Goal: Information Seeking & Learning: Learn about a topic

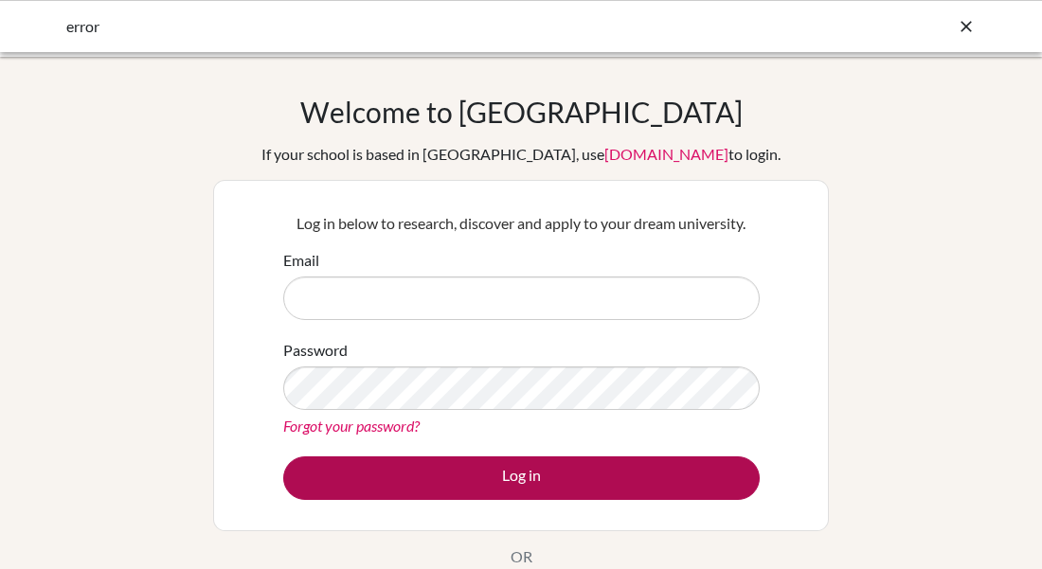
type input "rita.nadas@engame.hu"
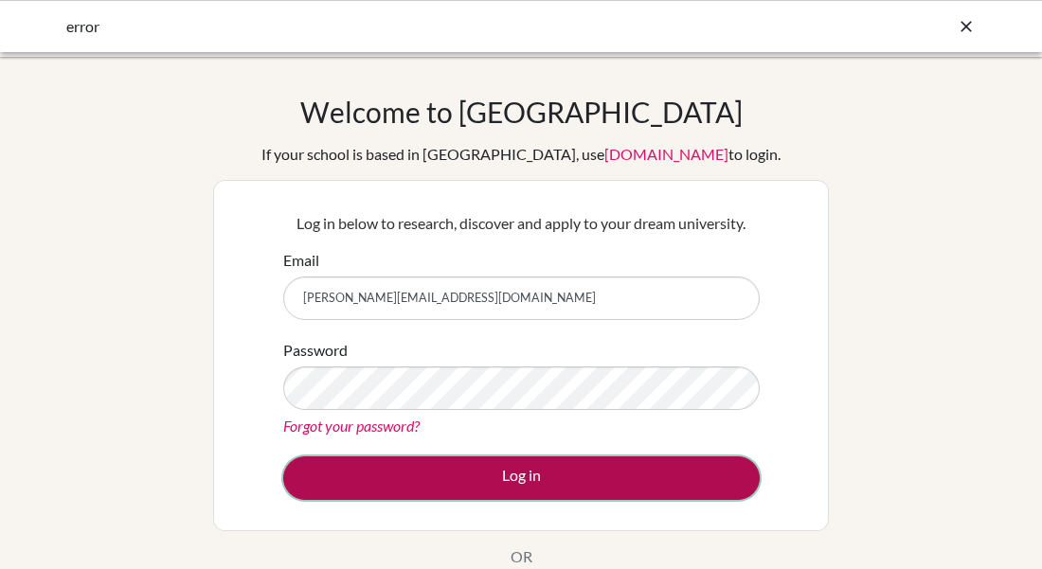
click at [552, 471] on button "Log in" at bounding box center [521, 479] width 477 height 44
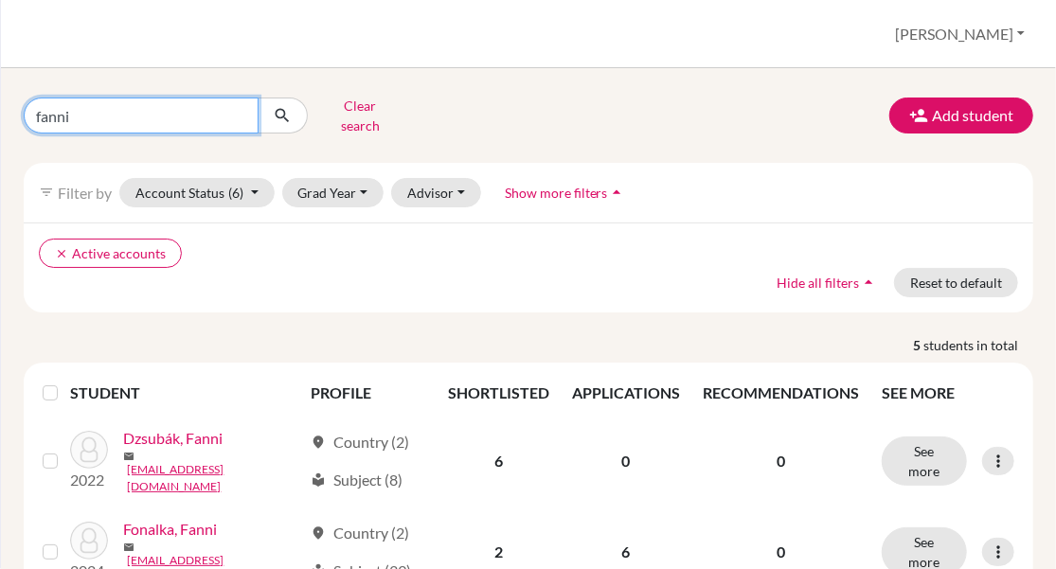
click at [117, 105] on input "fanni" at bounding box center [141, 116] width 235 height 36
click at [236, 109] on input "fanni" at bounding box center [141, 116] width 235 height 36
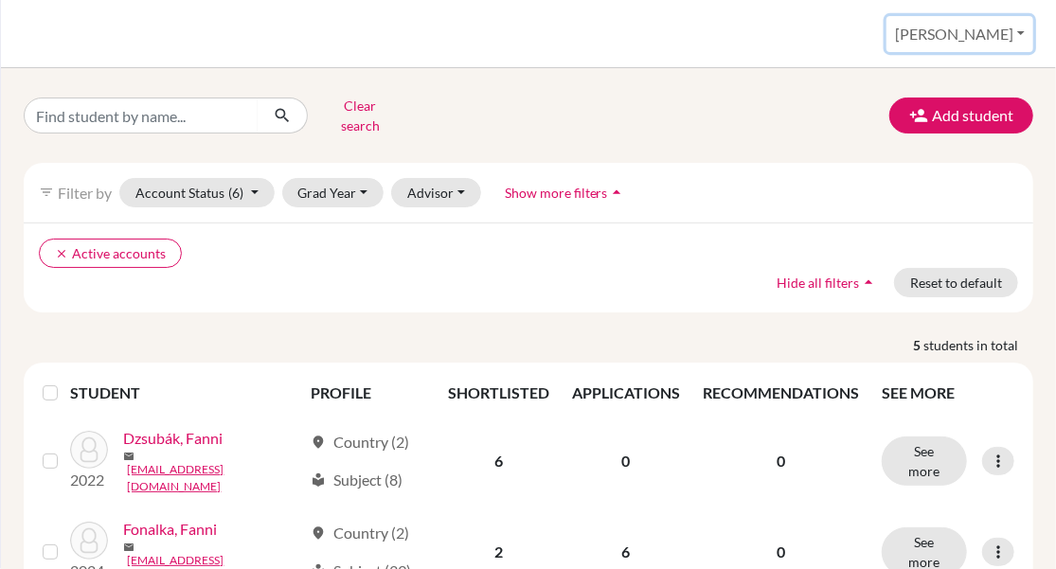
click at [996, 29] on button "[PERSON_NAME]" at bounding box center [960, 34] width 147 height 36
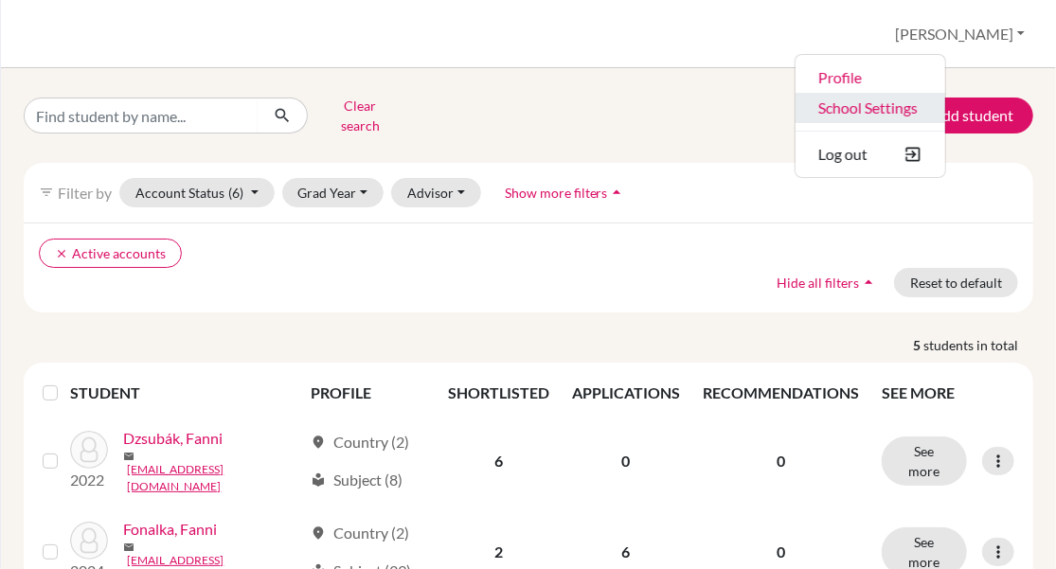
click at [944, 103] on link "School Settings" at bounding box center [871, 108] width 150 height 30
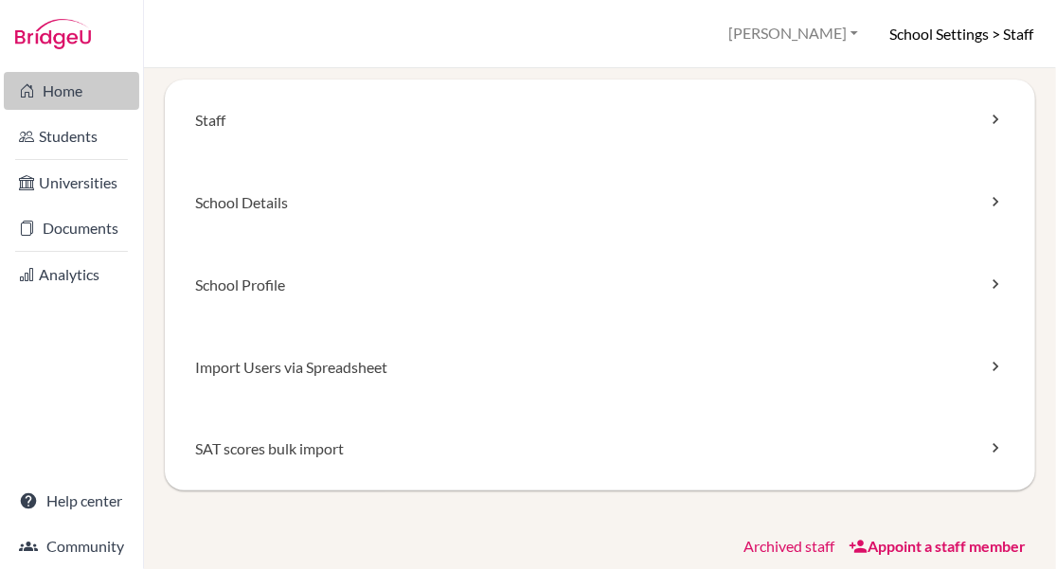
click at [18, 94] on link "Home" at bounding box center [71, 91] width 135 height 38
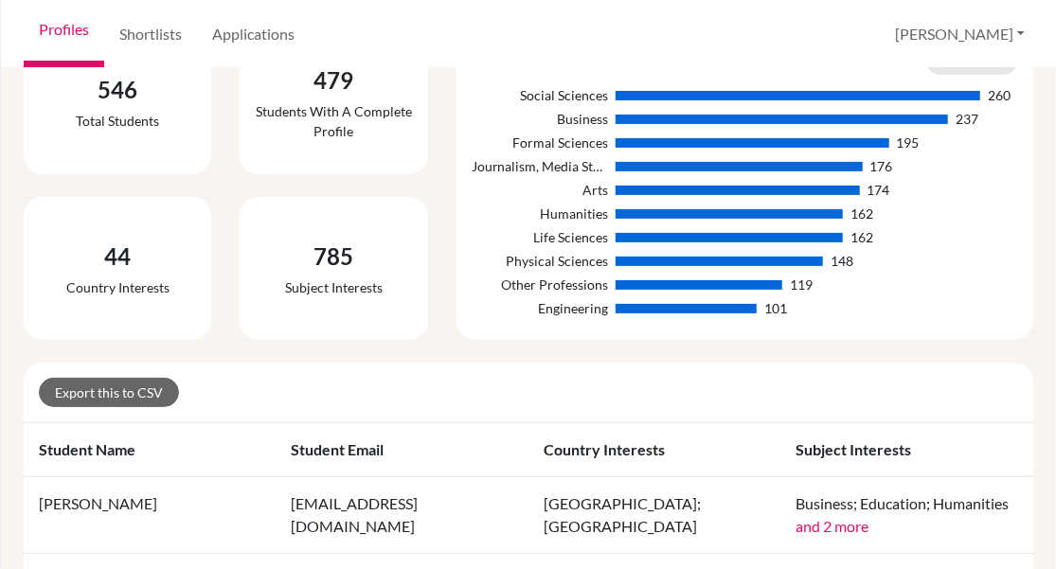
scroll to position [95, 0]
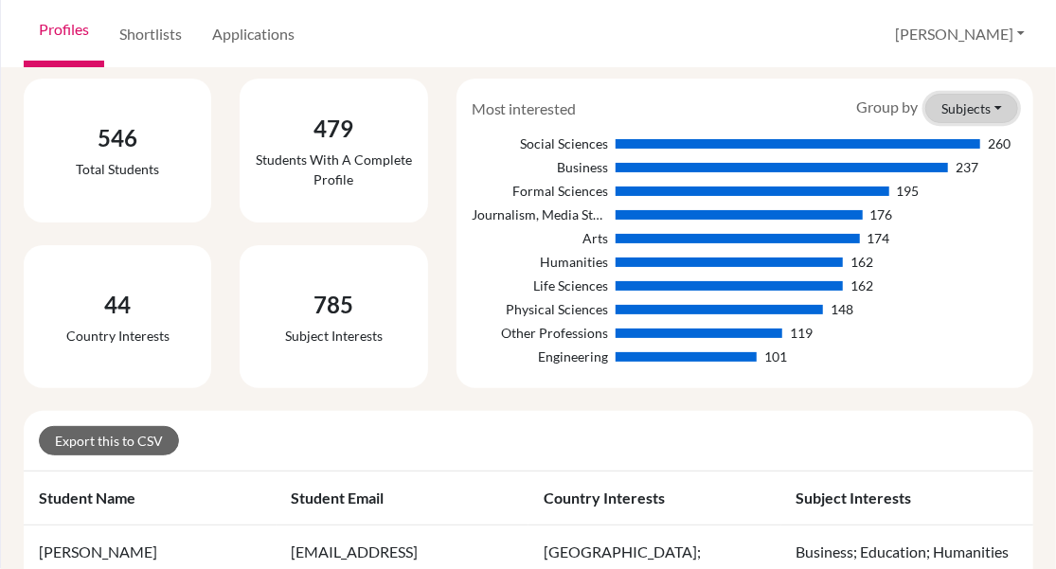
click at [966, 99] on button "Subjects" at bounding box center [972, 108] width 93 height 29
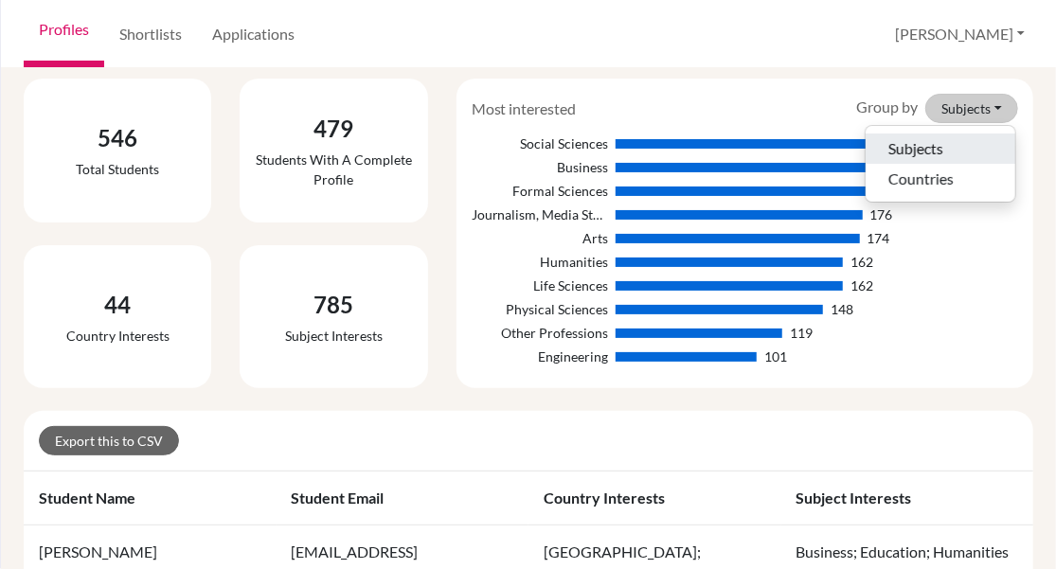
click at [940, 143] on button "Subjects" at bounding box center [941, 149] width 150 height 30
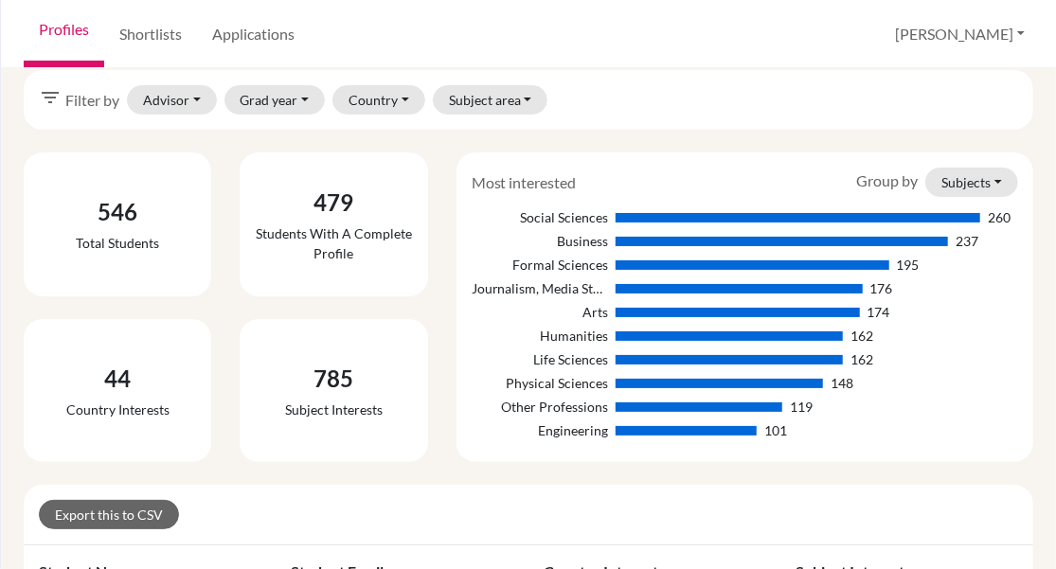
scroll to position [0, 0]
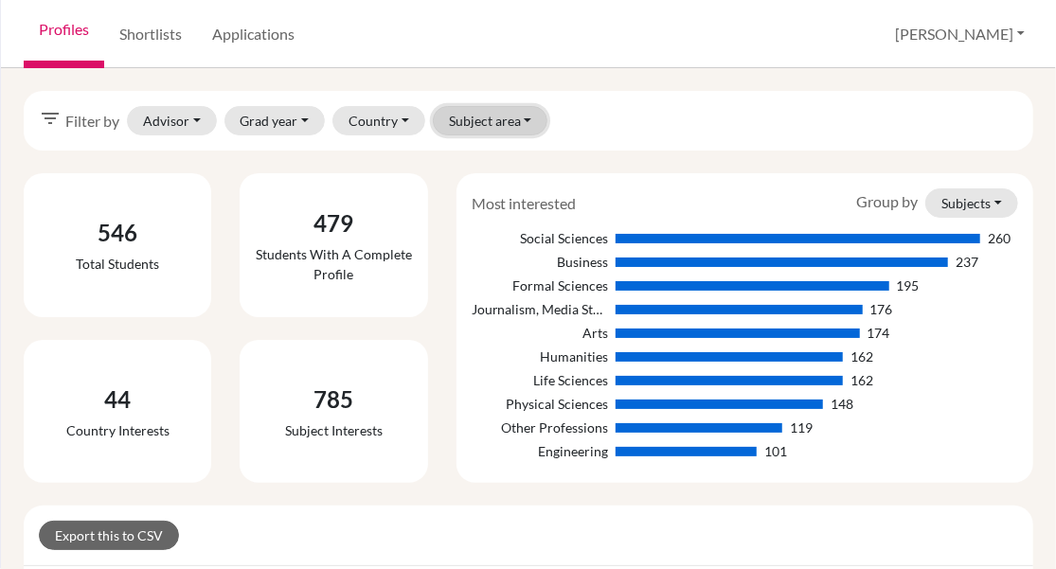
click at [493, 113] on button "Subject area" at bounding box center [491, 120] width 116 height 29
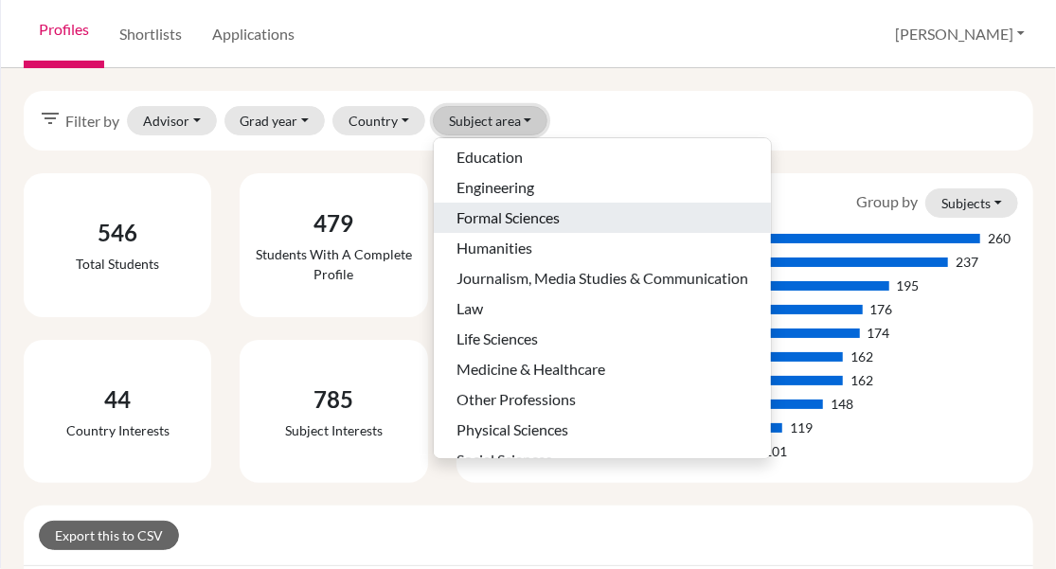
scroll to position [118, 0]
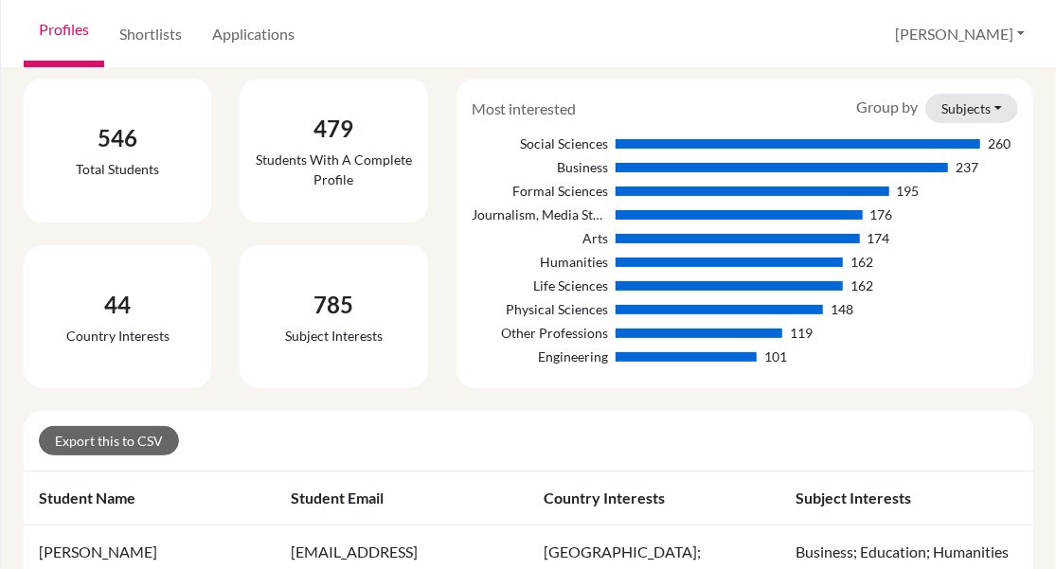
scroll to position [0, 0]
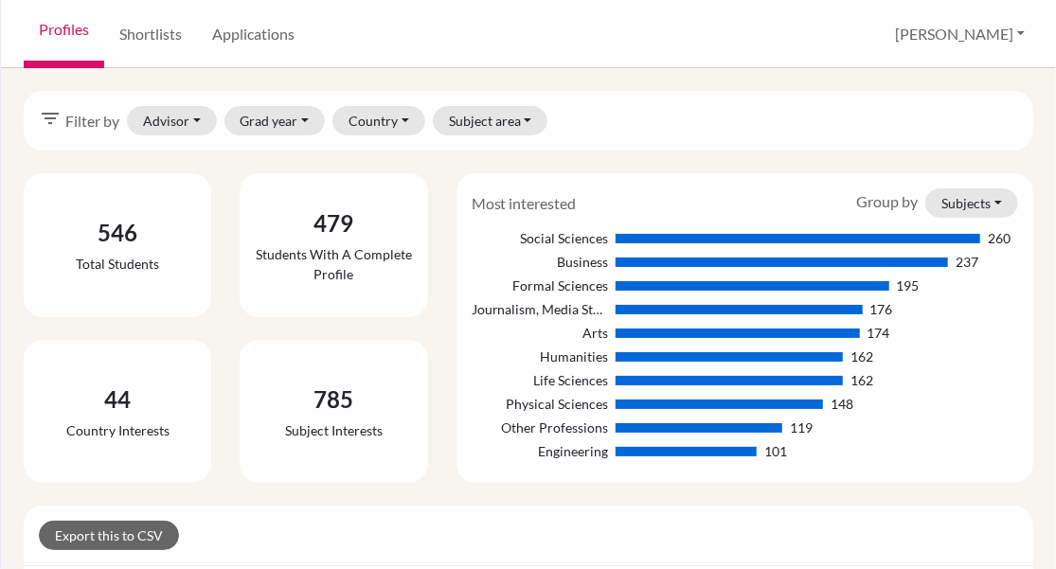
click at [65, 117] on span "Filter by" at bounding box center [92, 121] width 54 height 23
click at [49, 117] on icon "filter_list" at bounding box center [50, 118] width 23 height 23
click at [170, 124] on button "Advisor" at bounding box center [172, 120] width 90 height 29
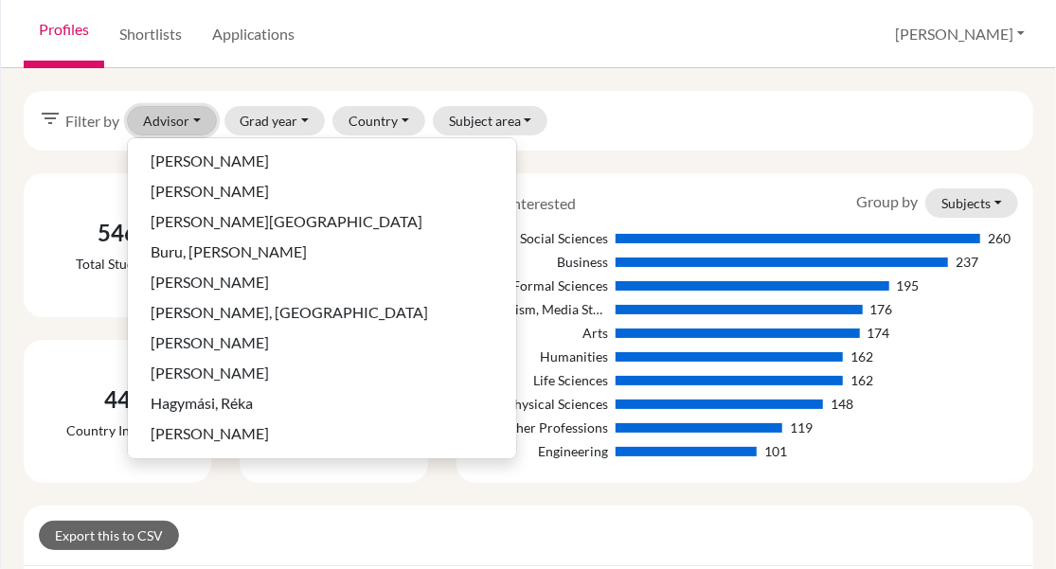
click at [171, 124] on button "Advisor" at bounding box center [172, 120] width 90 height 29
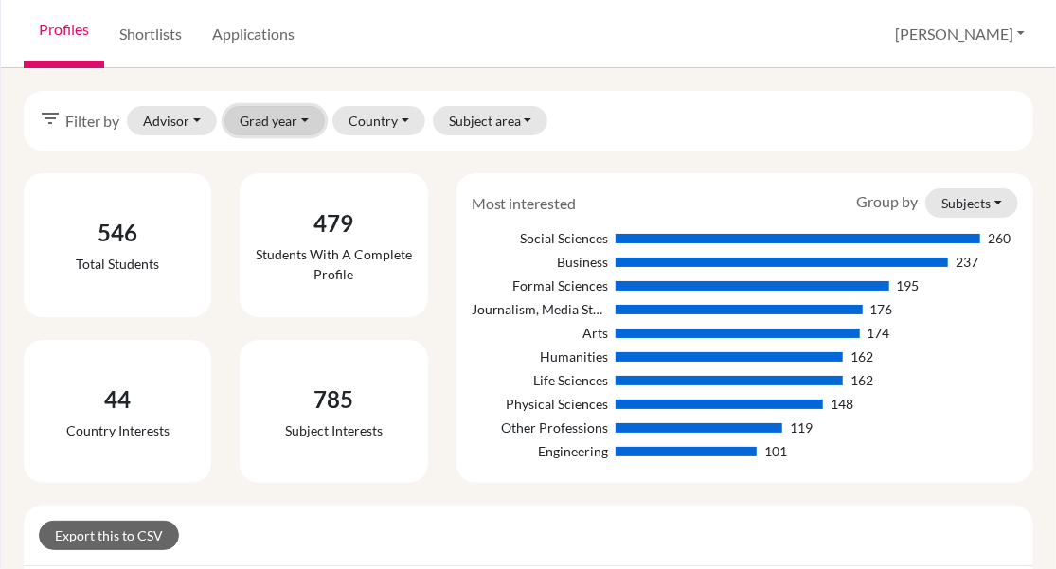
click at [252, 120] on button "Grad year" at bounding box center [275, 120] width 101 height 29
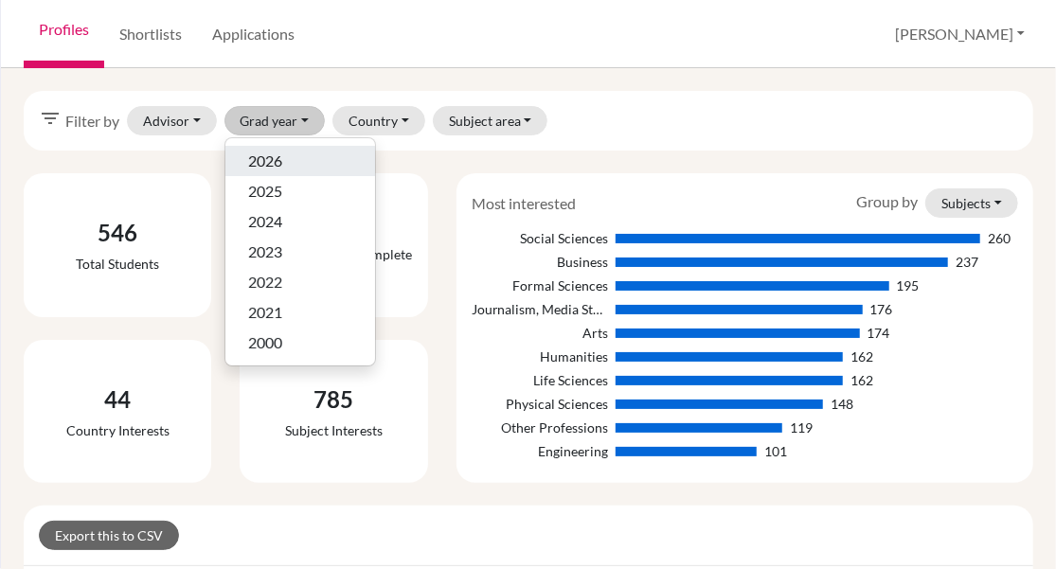
click at [258, 158] on span "2026" at bounding box center [265, 161] width 34 height 23
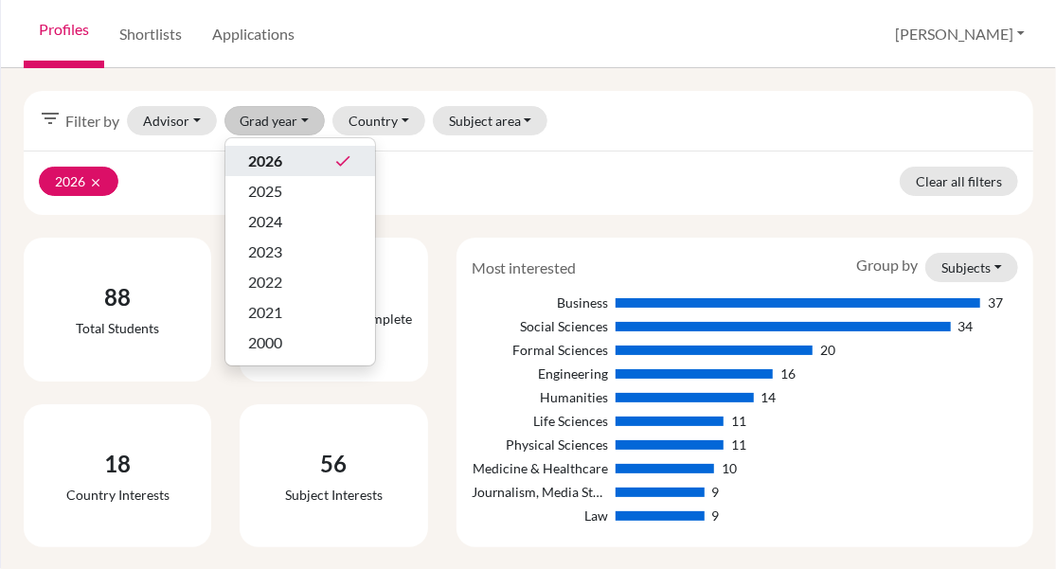
click at [258, 158] on span "2026" at bounding box center [265, 161] width 34 height 23
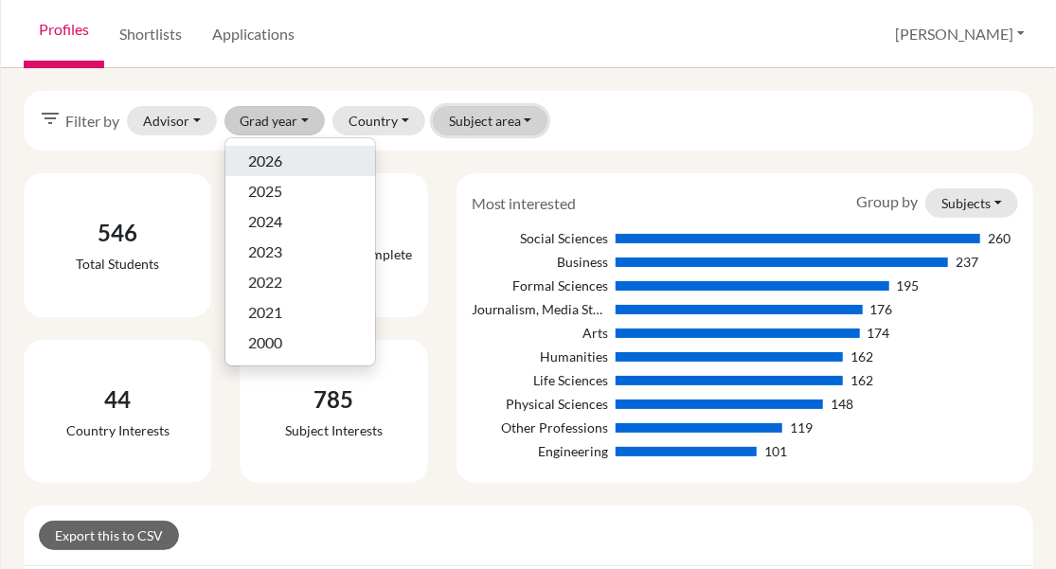
click at [485, 121] on button "Subject area" at bounding box center [491, 120] width 116 height 29
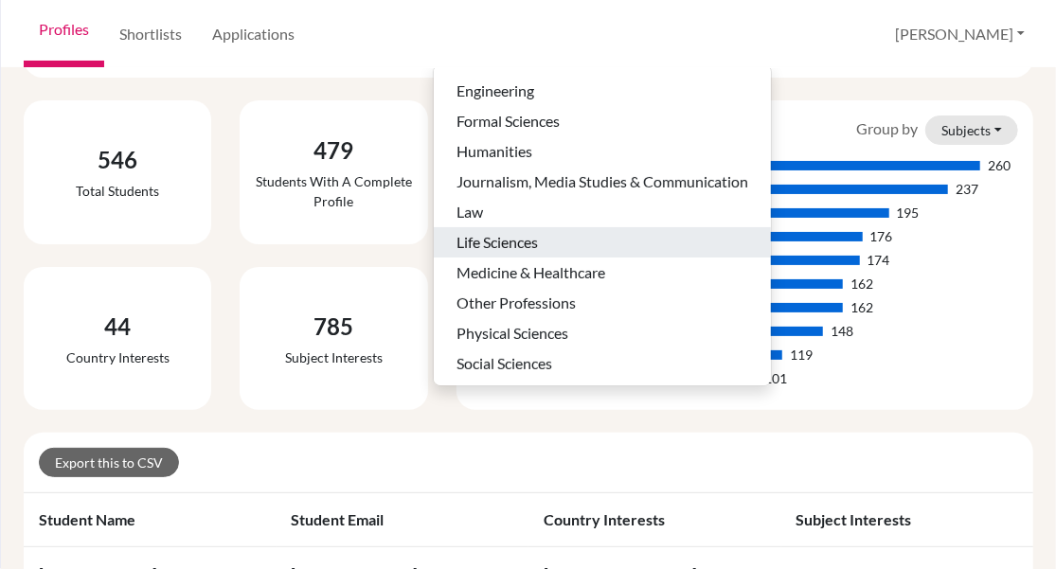
scroll to position [95, 0]
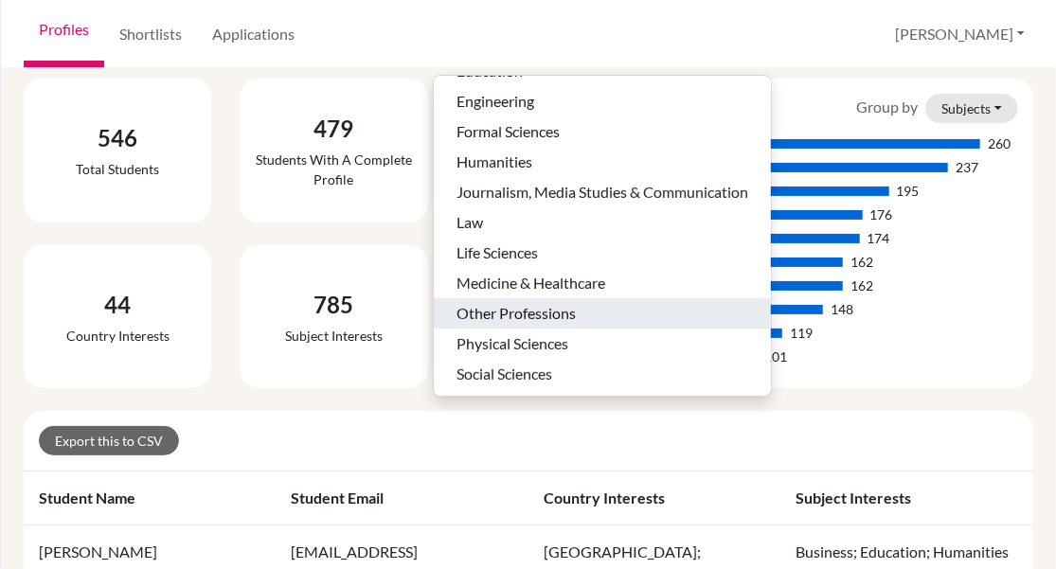
click at [521, 317] on span "Other Professions" at bounding box center [516, 313] width 119 height 23
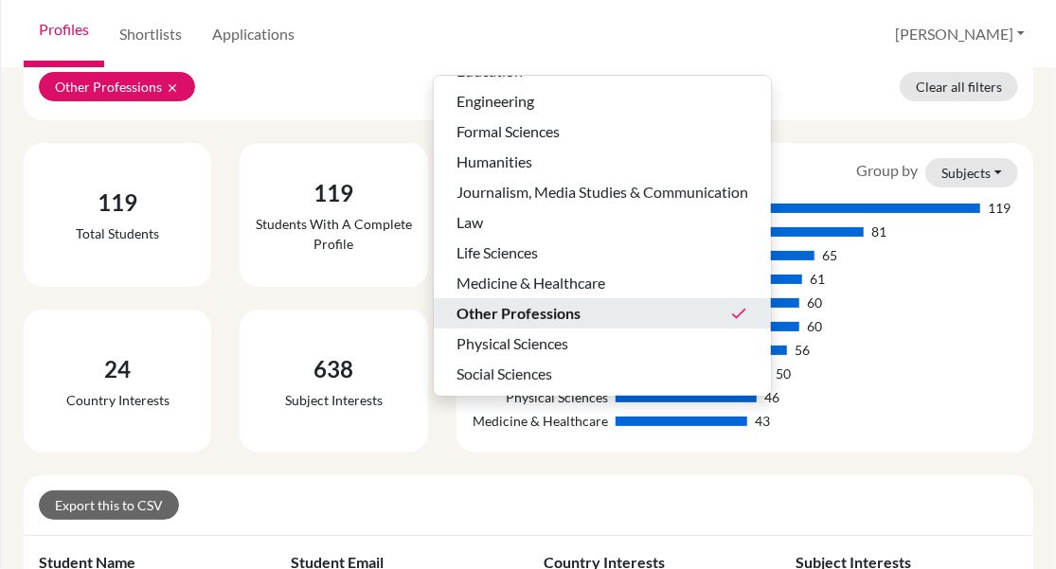
click at [570, 491] on div "Export this to CSV" at bounding box center [529, 505] width 980 height 29
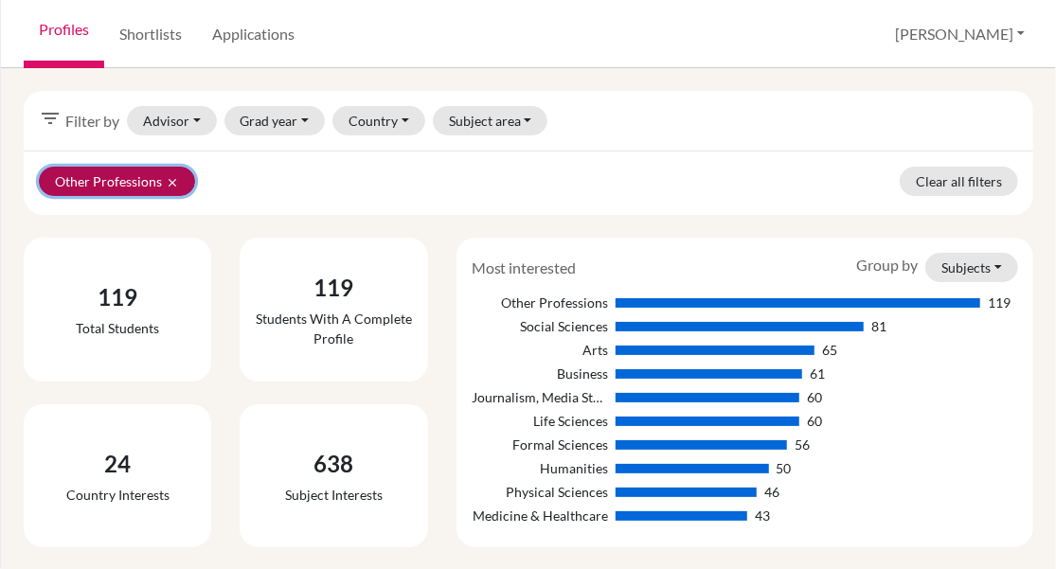
click at [179, 180] on button "Other Professions clear" at bounding box center [117, 181] width 156 height 29
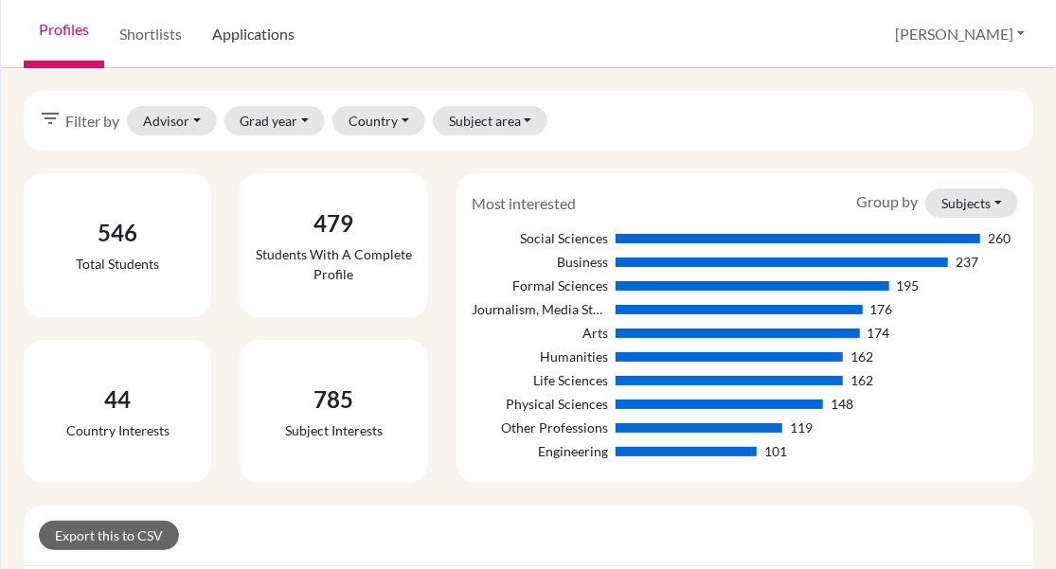
click at [248, 32] on link "Applications" at bounding box center [253, 34] width 113 height 68
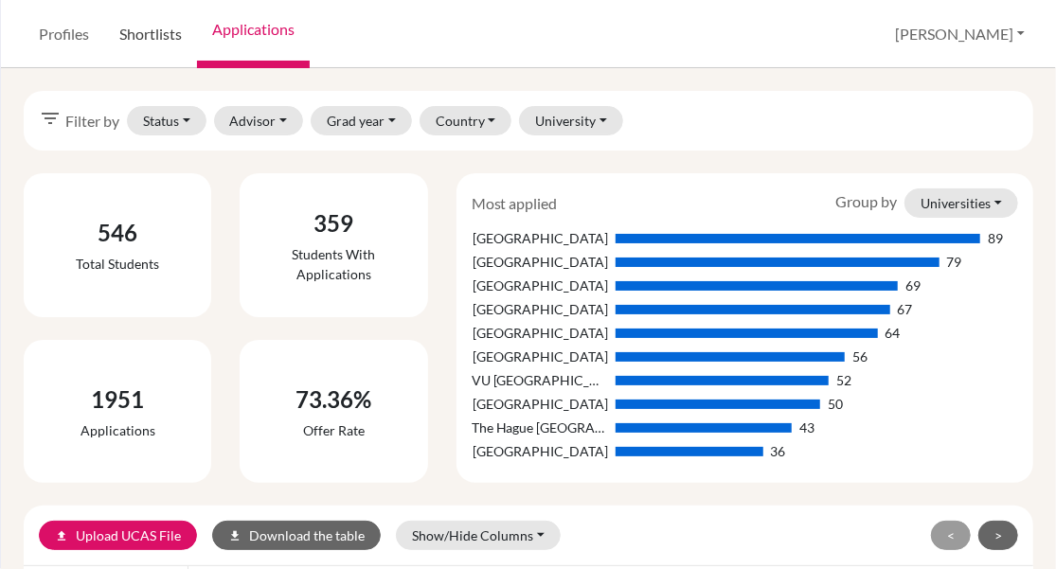
click at [150, 39] on link "Shortlists" at bounding box center [150, 34] width 93 height 68
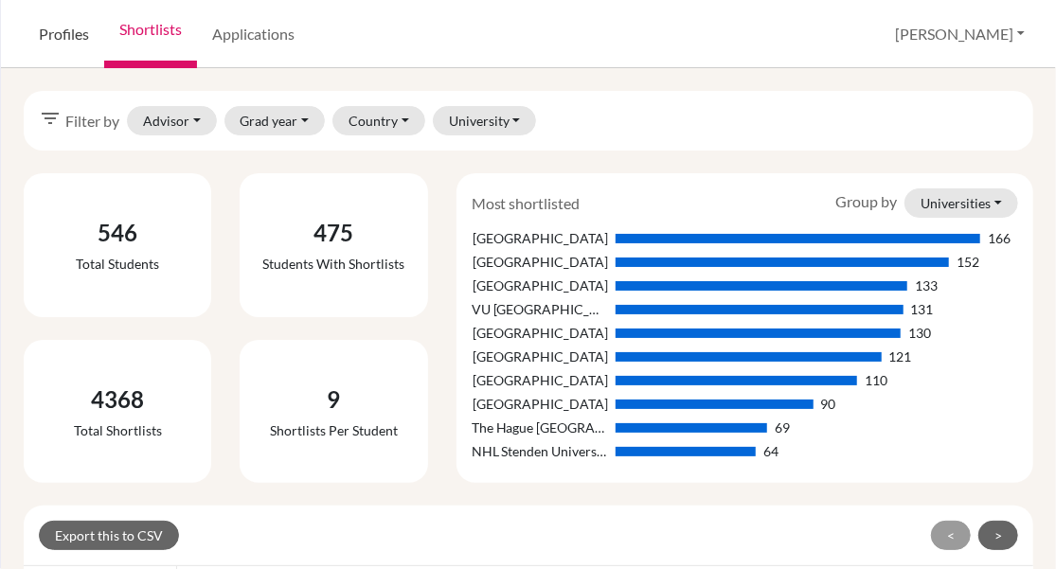
click at [78, 31] on link "Profiles" at bounding box center [64, 34] width 81 height 68
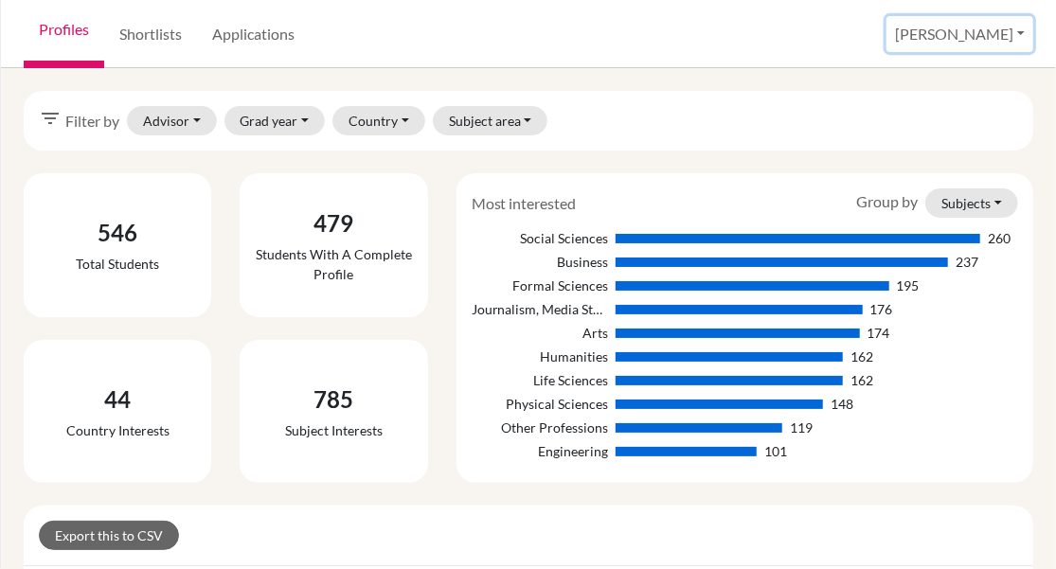
click at [999, 27] on button "[PERSON_NAME]" at bounding box center [960, 34] width 147 height 36
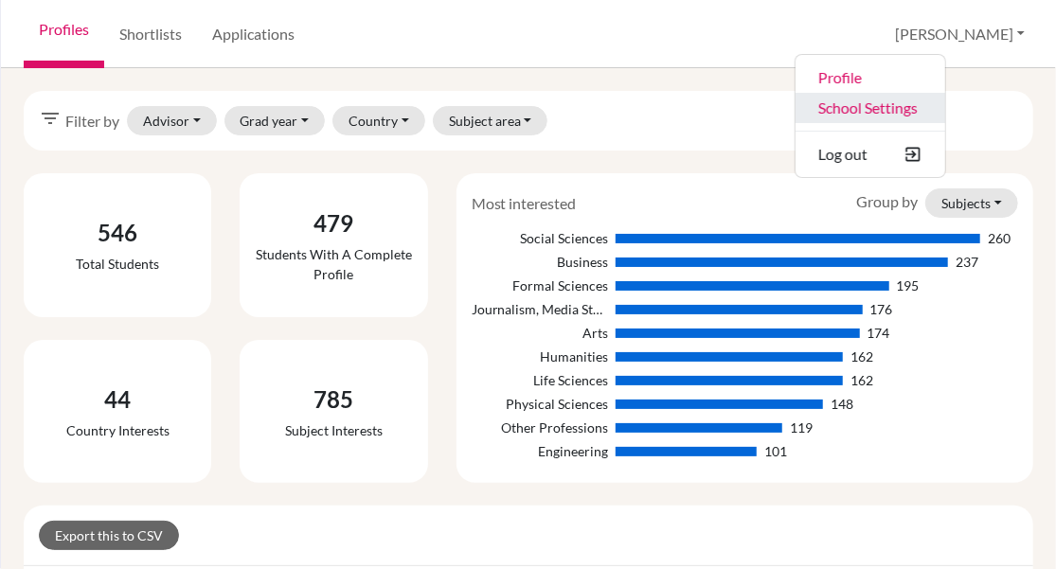
click at [946, 109] on link "School Settings" at bounding box center [871, 108] width 150 height 30
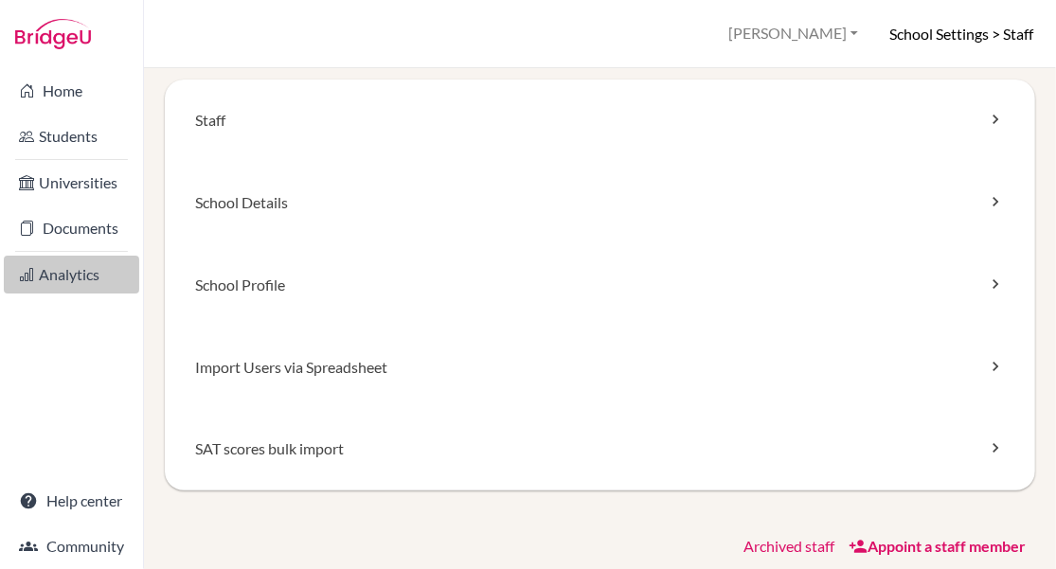
click at [30, 285] on icon at bounding box center [26, 274] width 15 height 23
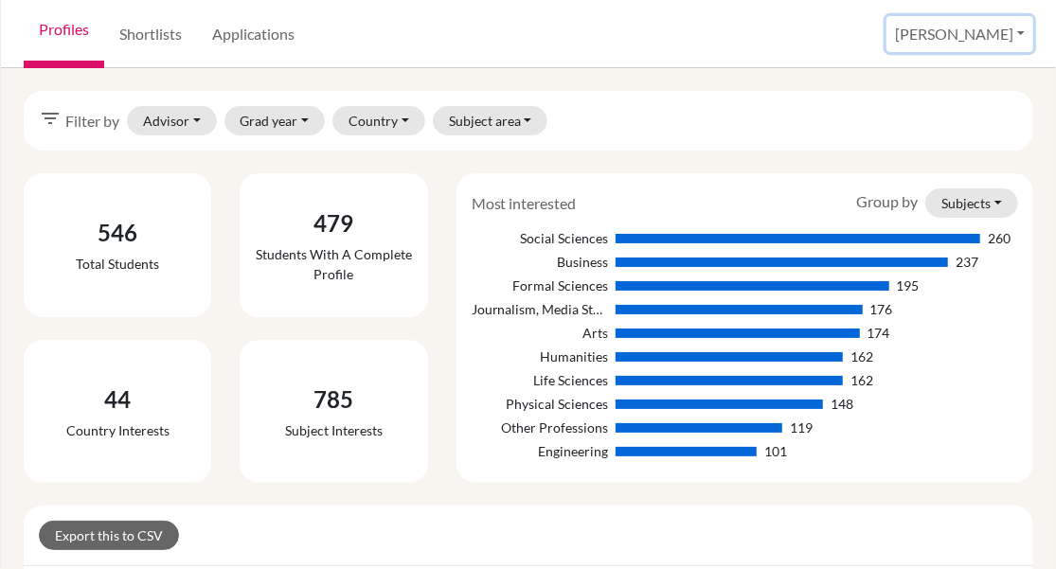
click at [1014, 24] on button "[PERSON_NAME]" at bounding box center [960, 34] width 147 height 36
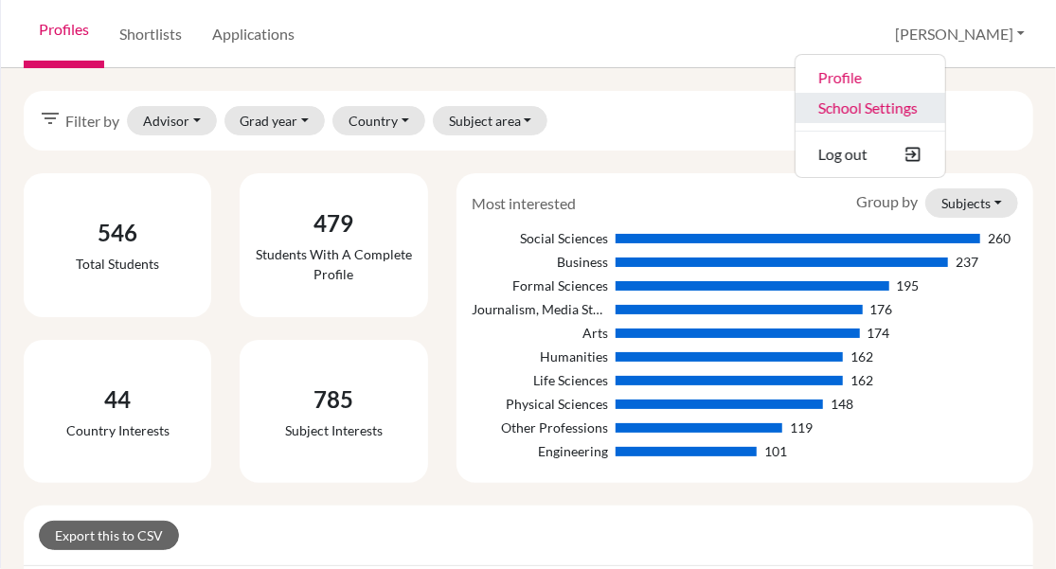
click at [925, 98] on link "School Settings" at bounding box center [871, 108] width 150 height 30
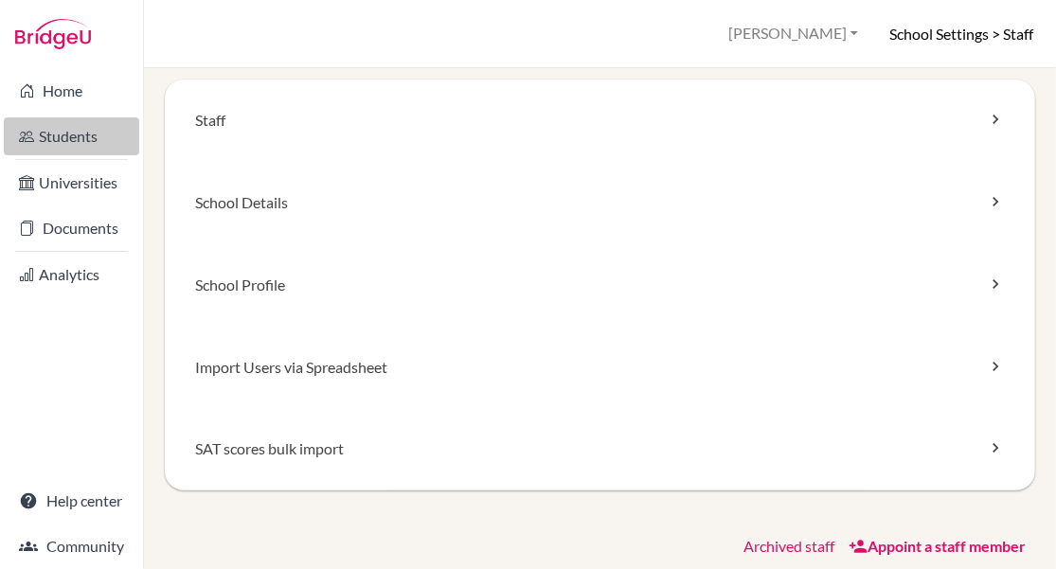
click at [55, 140] on link "Students" at bounding box center [71, 136] width 135 height 38
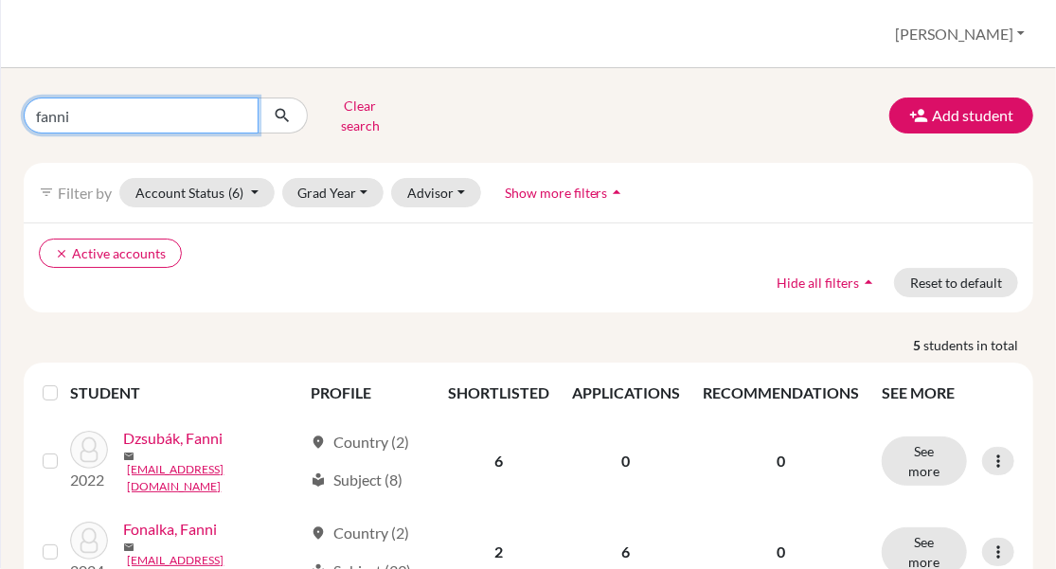
click at [67, 113] on input "fanni" at bounding box center [141, 116] width 235 height 36
type input "hospitality"
click button "submit" at bounding box center [283, 116] width 50 height 36
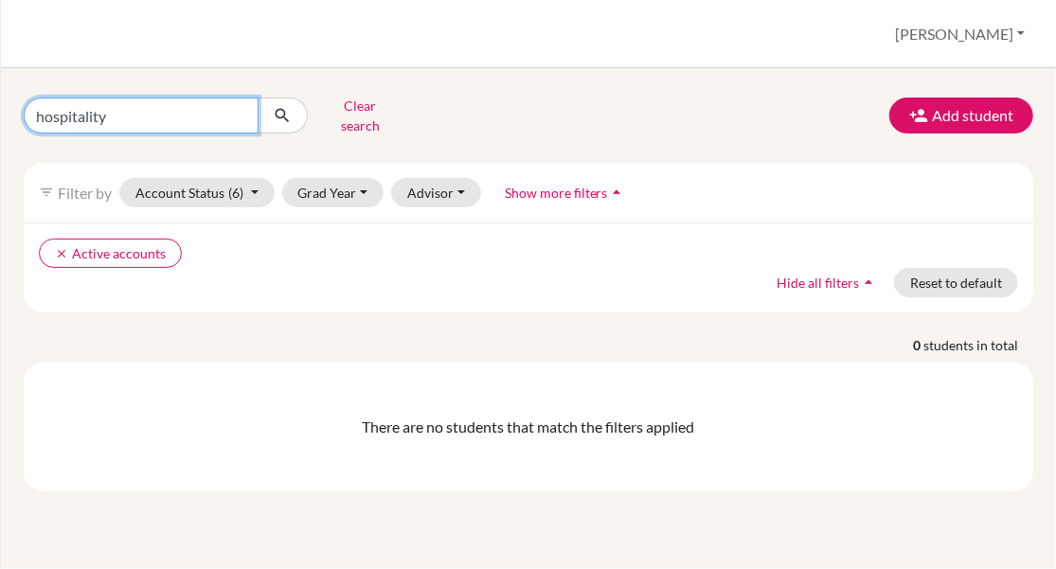
click at [121, 113] on input "hospitality" at bounding box center [141, 116] width 235 height 36
type input "h"
type input "hotel"
click button "submit" at bounding box center [283, 116] width 50 height 36
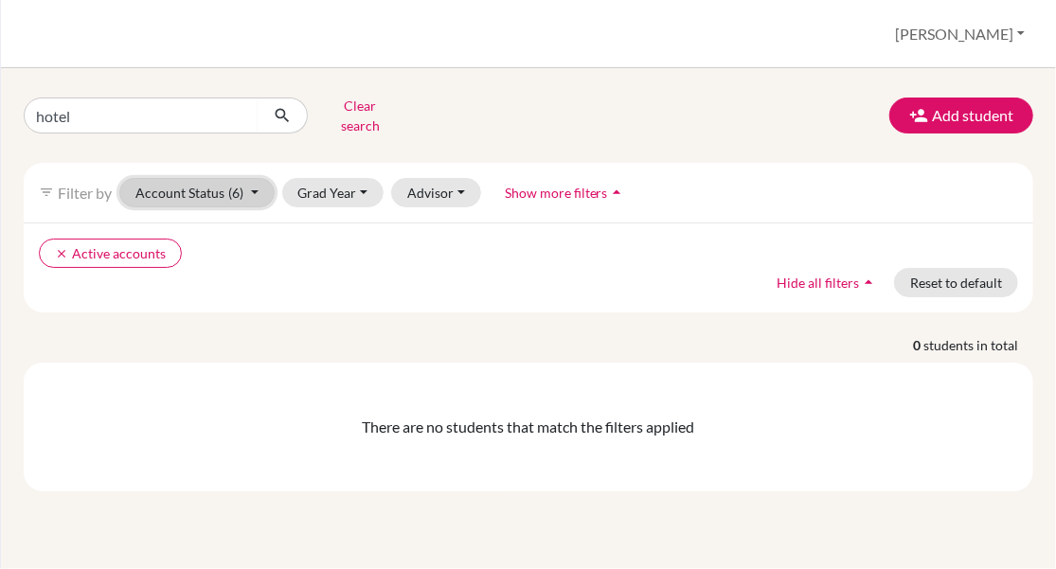
click at [253, 187] on button "Account Status (6)" at bounding box center [196, 192] width 155 height 29
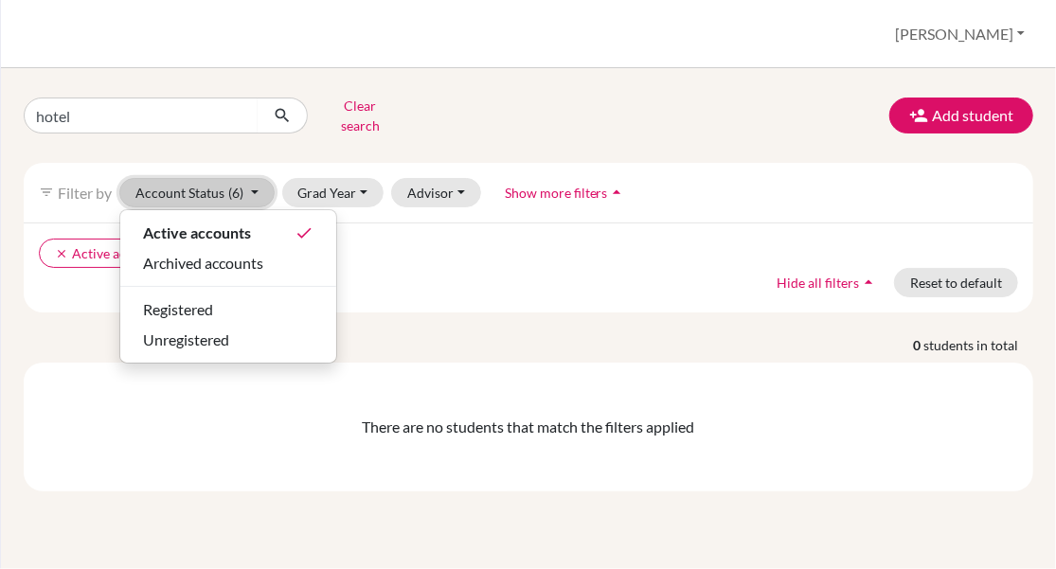
click at [253, 187] on button "Account Status (6)" at bounding box center [196, 192] width 155 height 29
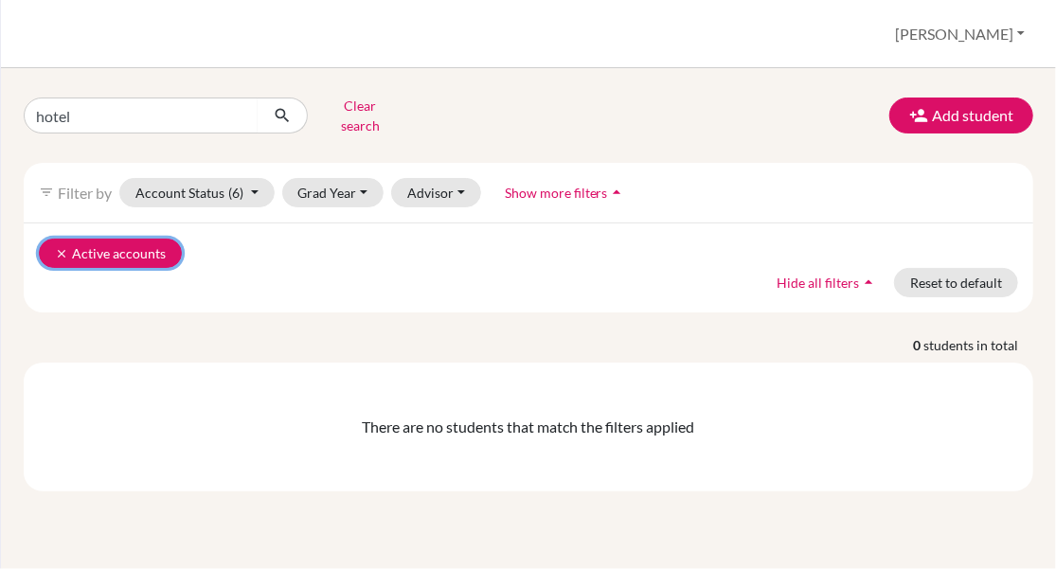
click at [61, 247] on icon "clear" at bounding box center [61, 253] width 13 height 13
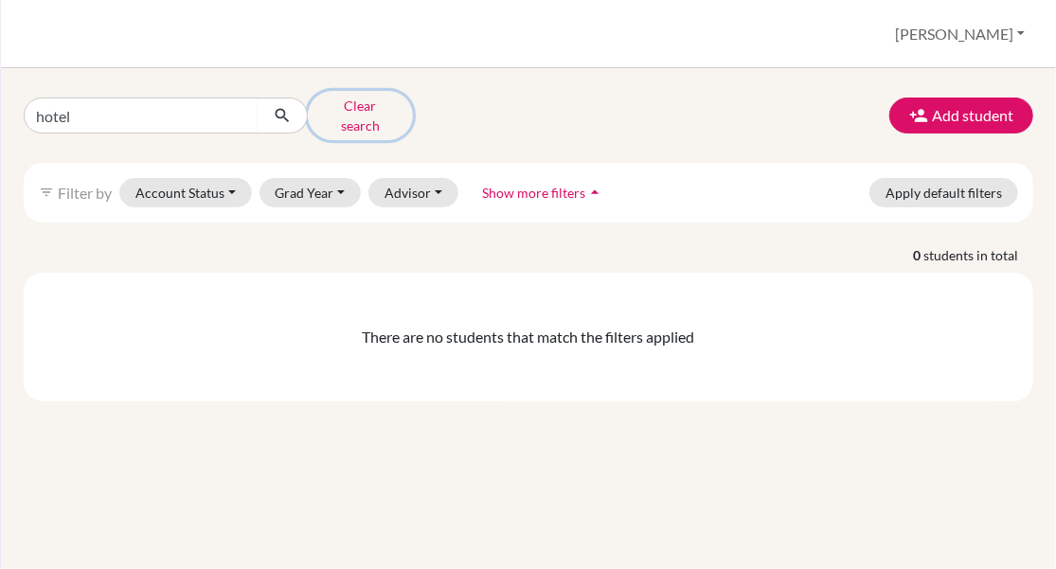
click at [363, 109] on button "Clear search" at bounding box center [360, 115] width 105 height 49
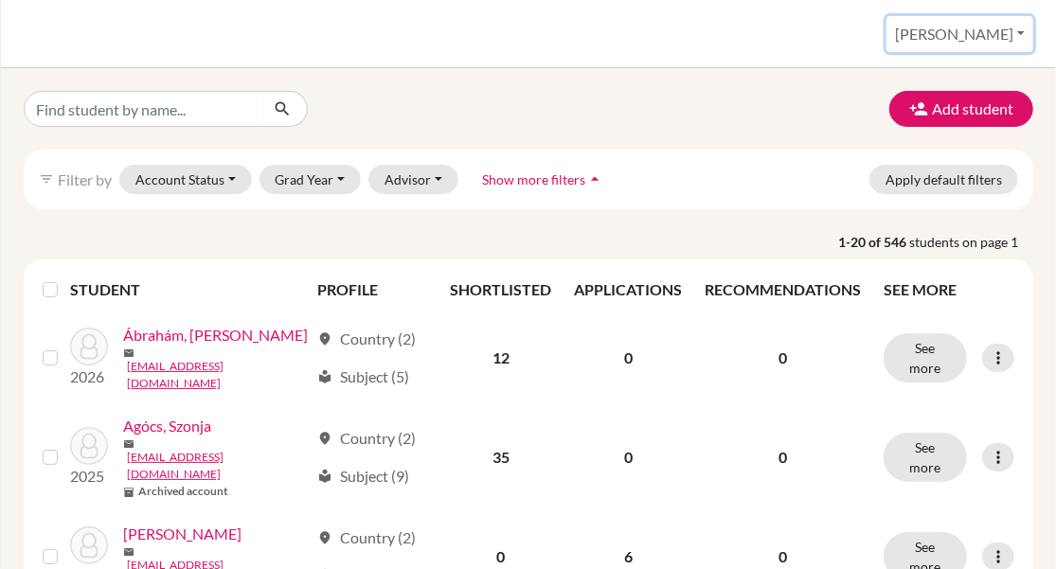
click at [989, 41] on button "[PERSON_NAME]" at bounding box center [960, 34] width 147 height 36
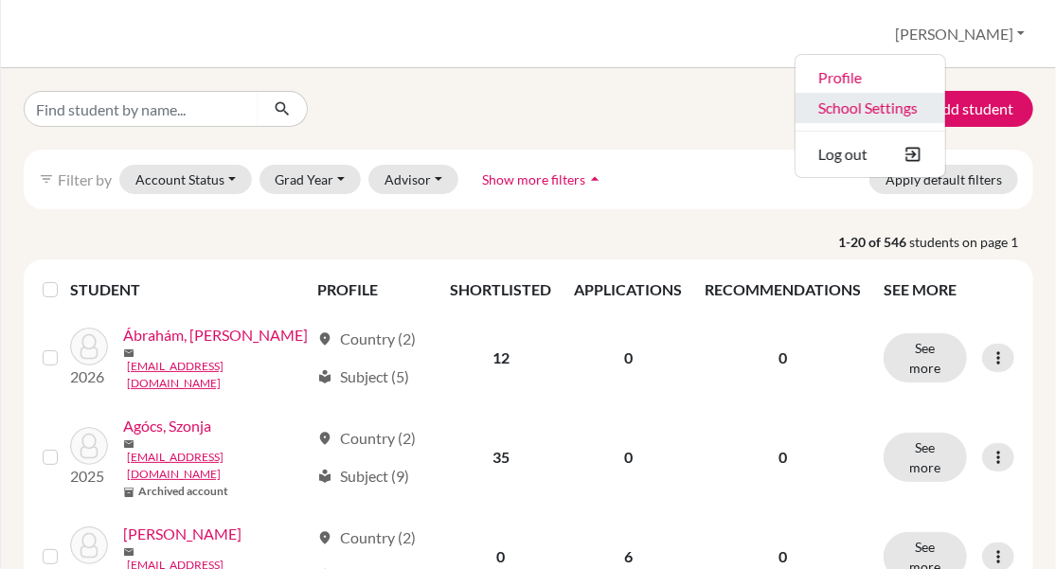
click at [946, 99] on link "School Settings" at bounding box center [871, 108] width 150 height 30
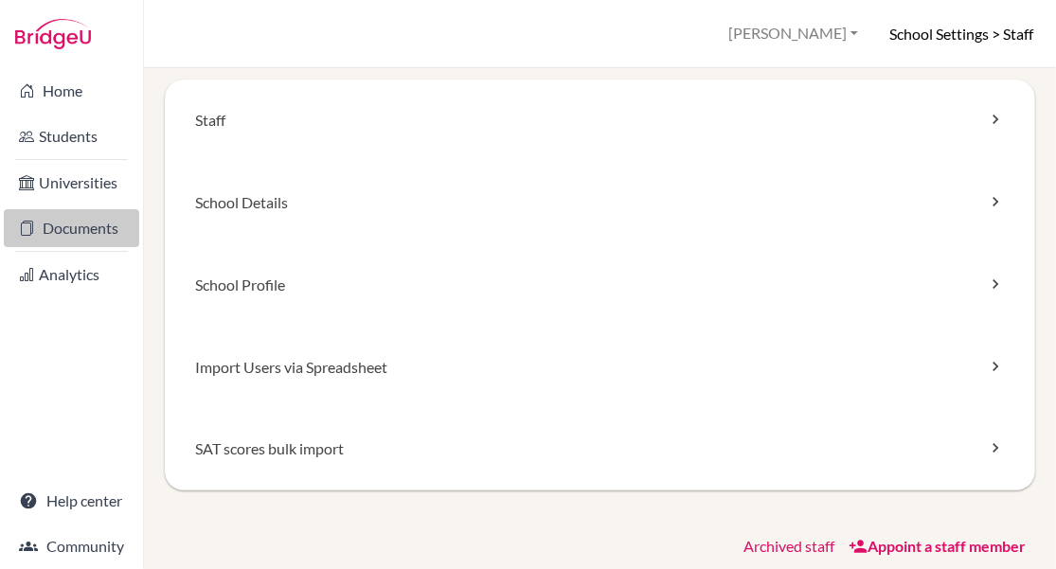
click at [75, 225] on link "Documents" at bounding box center [71, 228] width 135 height 38
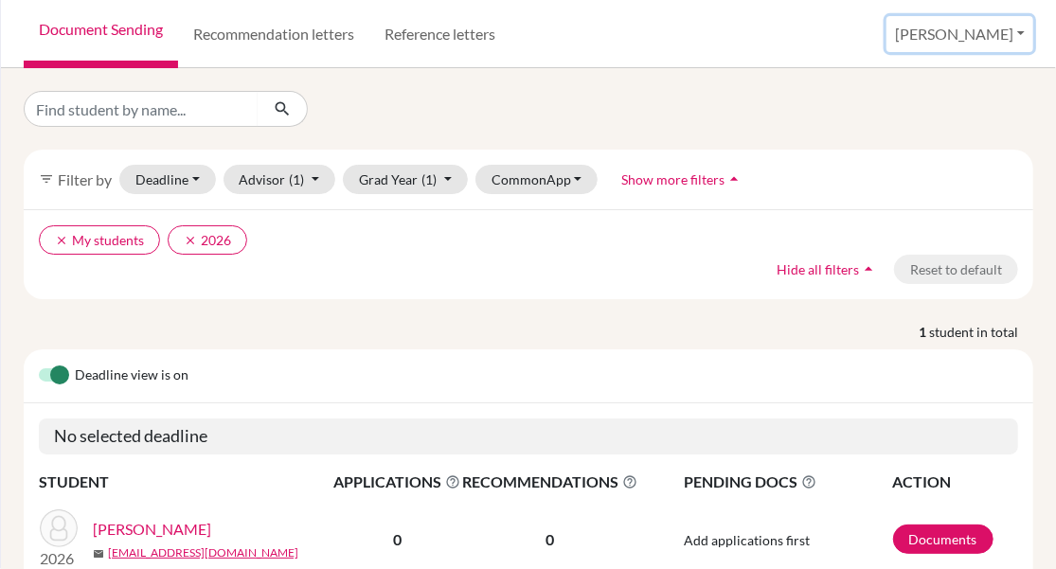
click at [1021, 33] on button "[PERSON_NAME]" at bounding box center [960, 34] width 147 height 36
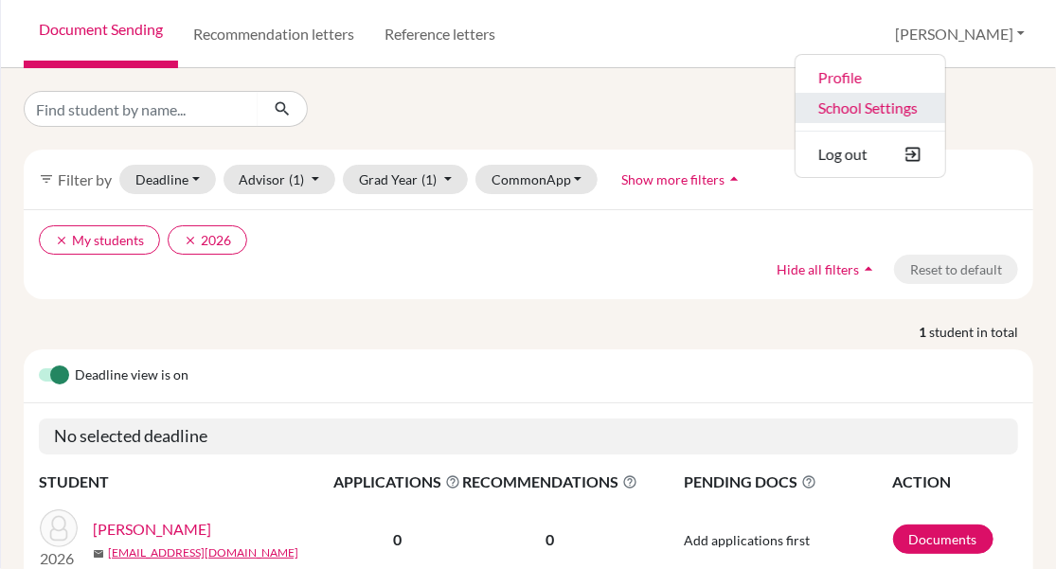
click at [946, 107] on link "School Settings" at bounding box center [871, 108] width 150 height 30
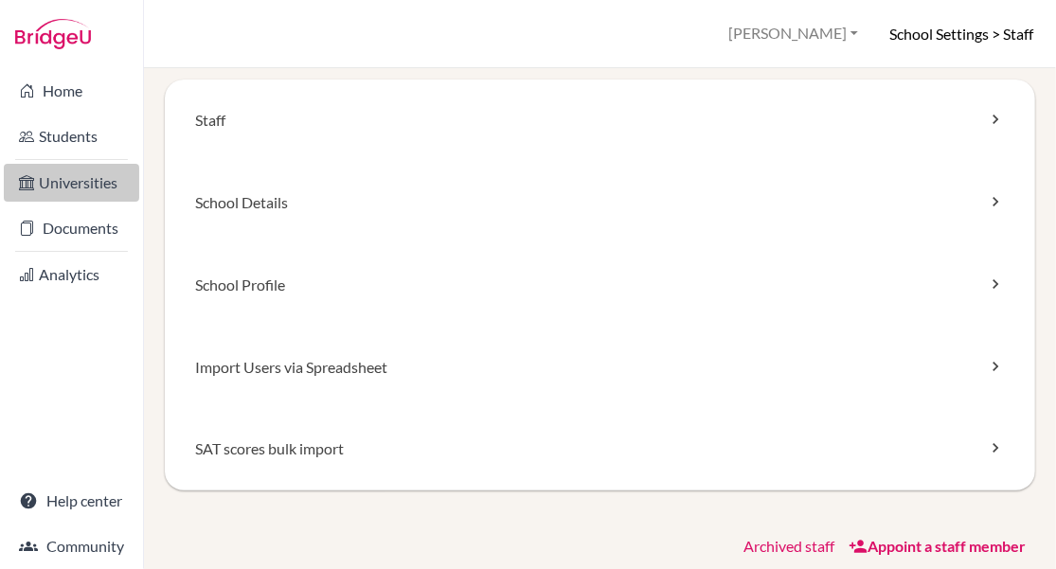
click at [95, 196] on link "Universities" at bounding box center [71, 183] width 135 height 38
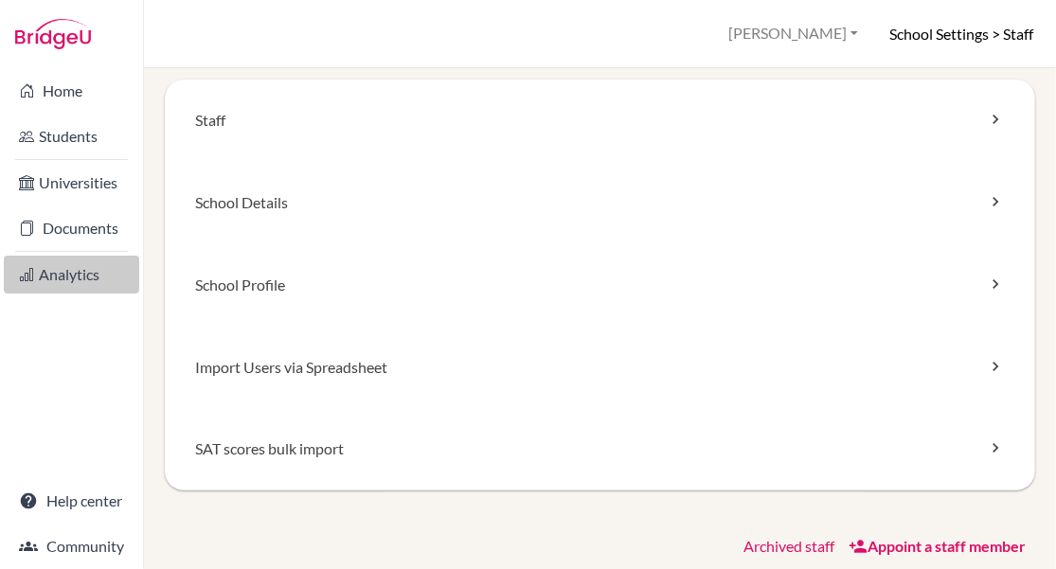
click at [63, 269] on link "Analytics" at bounding box center [71, 275] width 135 height 38
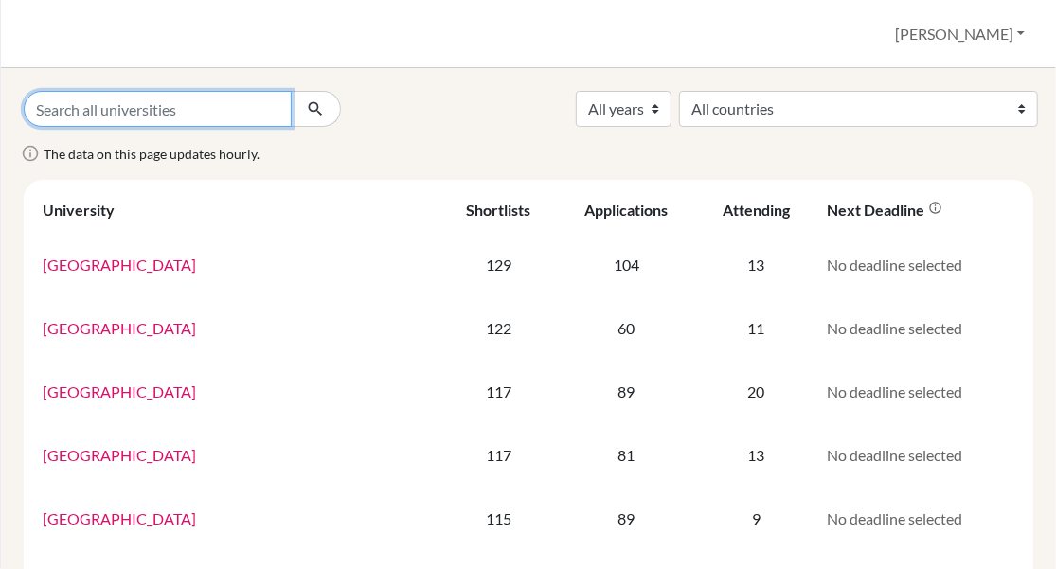
click at [114, 109] on input "Search all universities" at bounding box center [158, 109] width 268 height 36
type input "sommet"
click at [291, 91] on button "submit" at bounding box center [316, 109] width 50 height 36
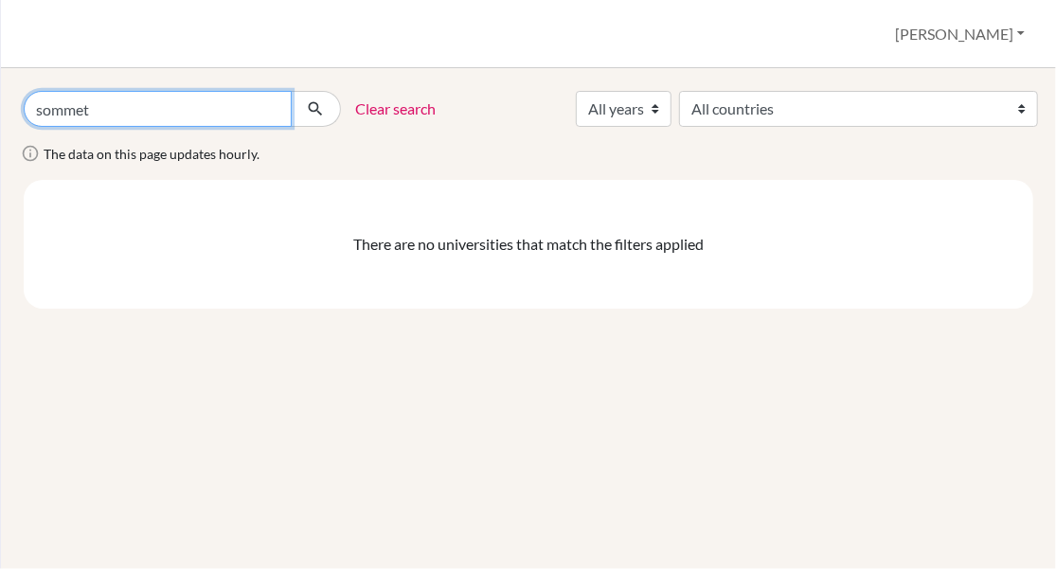
click at [119, 111] on input "sommet" at bounding box center [158, 109] width 268 height 36
type input "hospitality"
click at [291, 91] on button "submit" at bounding box center [316, 109] width 50 height 36
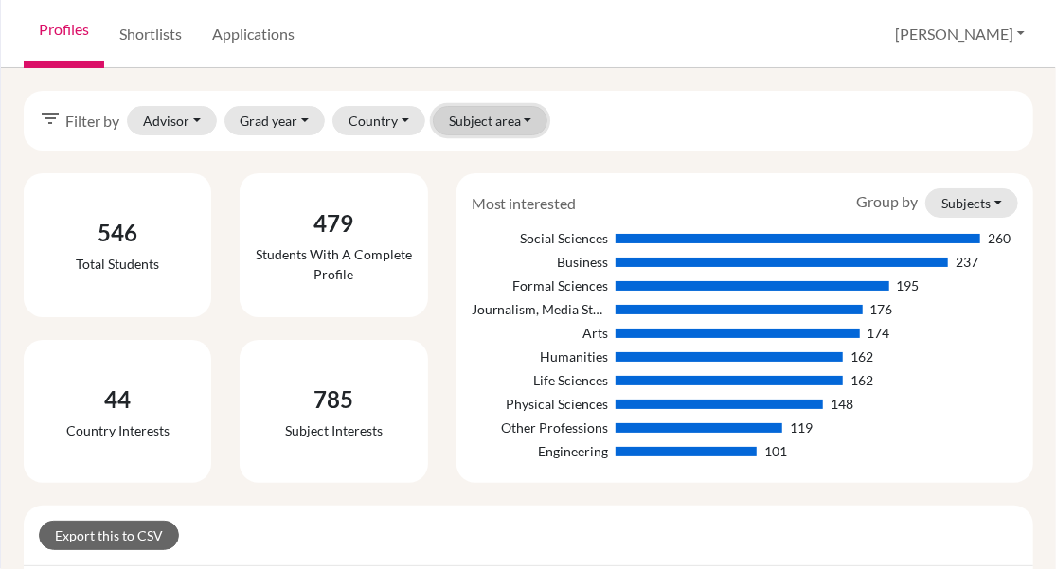
click at [443, 118] on button "Subject area" at bounding box center [491, 120] width 116 height 29
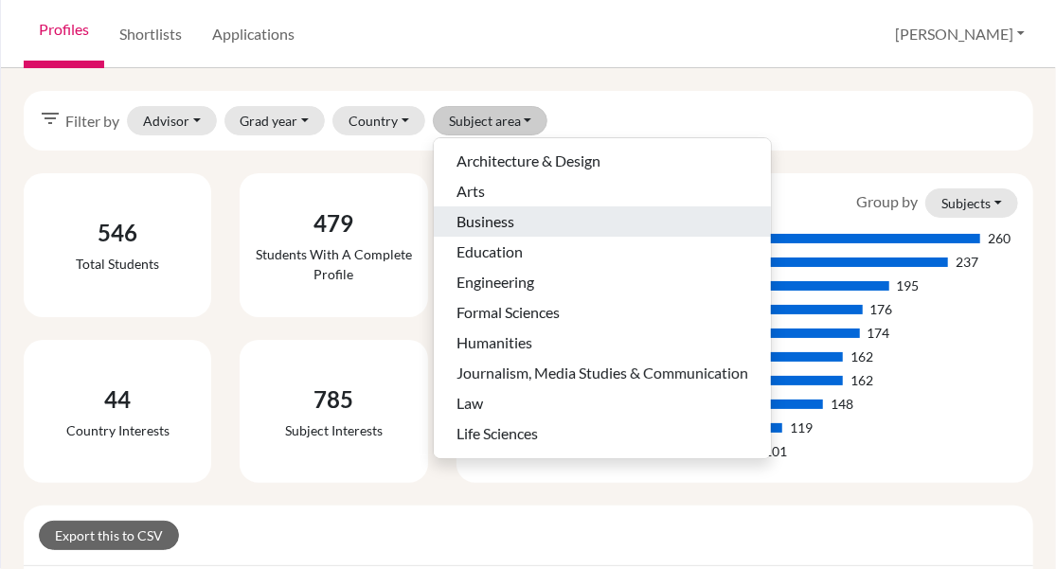
click at [531, 217] on div "Business" at bounding box center [603, 221] width 292 height 23
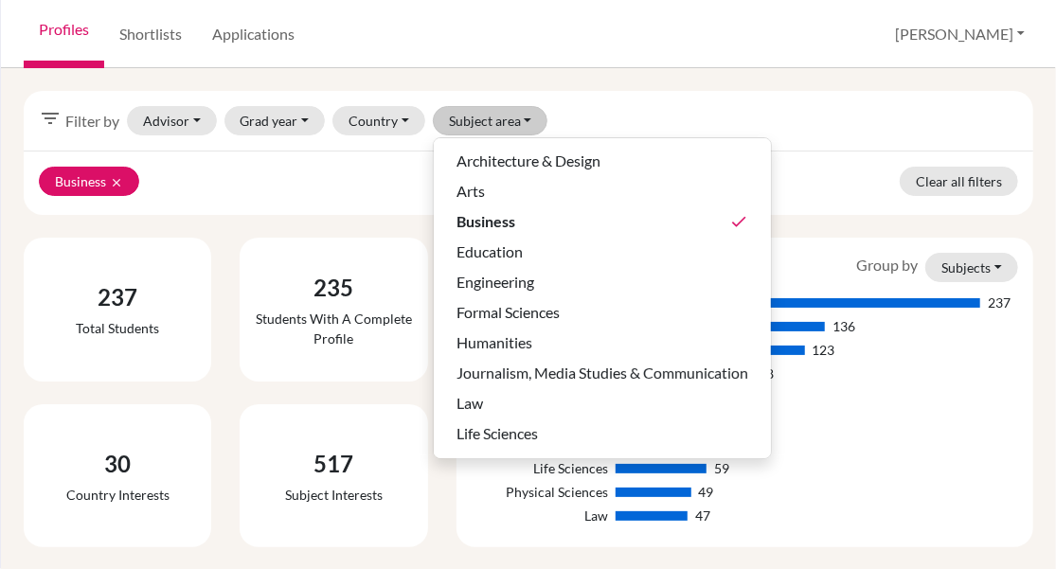
click at [716, 132] on div "filter_list Filter by Advisor [PERSON_NAME], [PERSON_NAME], [PERSON_NAME], [PER…" at bounding box center [529, 121] width 1010 height 60
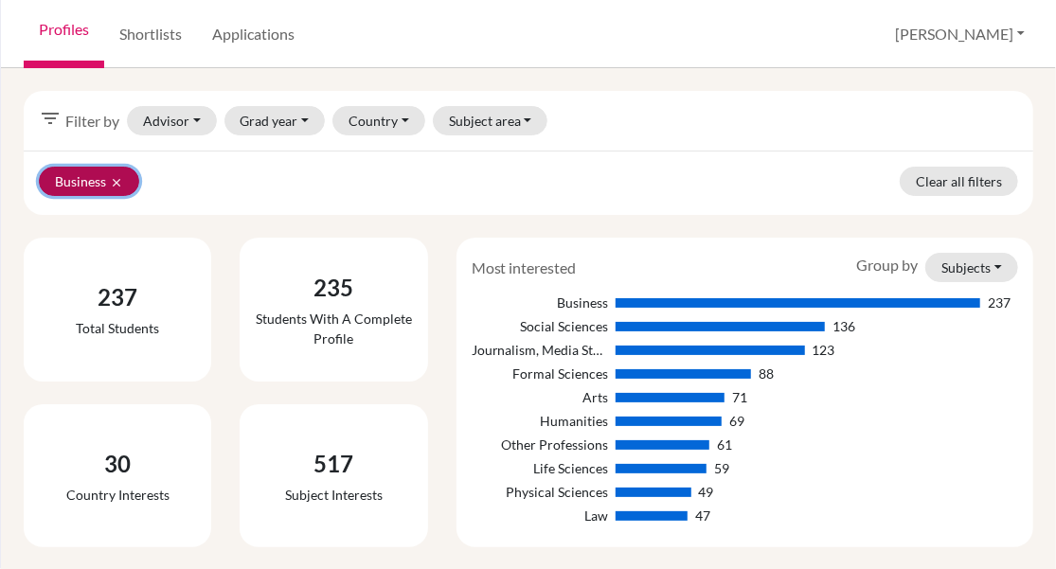
click at [113, 177] on icon "clear" at bounding box center [116, 182] width 13 height 13
